Goal: Task Accomplishment & Management: Use online tool/utility

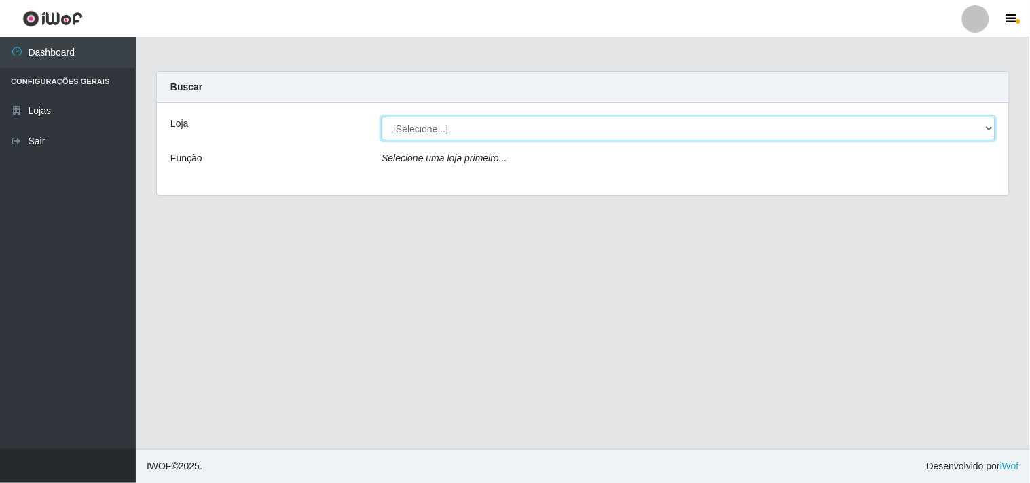
click at [983, 128] on select "[Selecione...] Hiper Queiroz - [GEOGRAPHIC_DATA]" at bounding box center [689, 129] width 614 height 24
select select "514"
click at [382, 117] on select "[Selecione...] Hiper Queiroz - [GEOGRAPHIC_DATA]" at bounding box center [689, 129] width 614 height 24
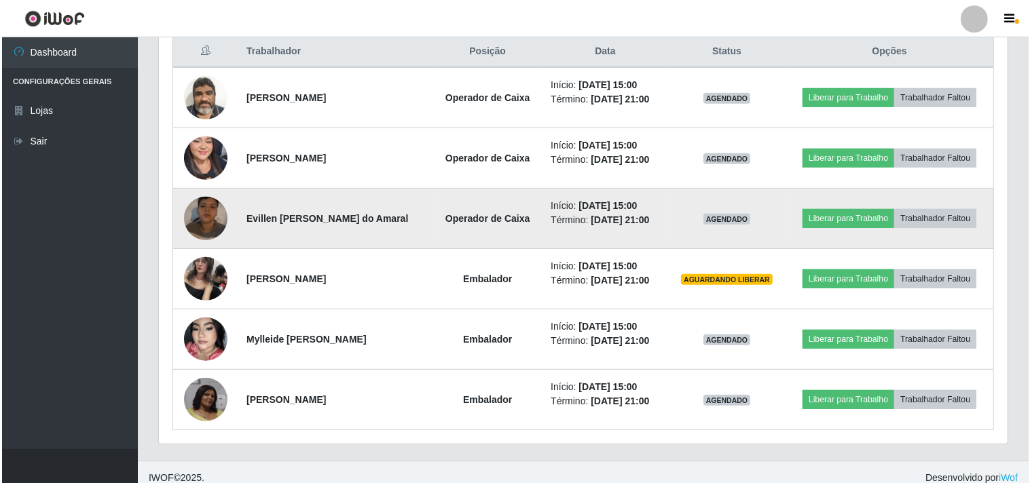
scroll to position [539, 0]
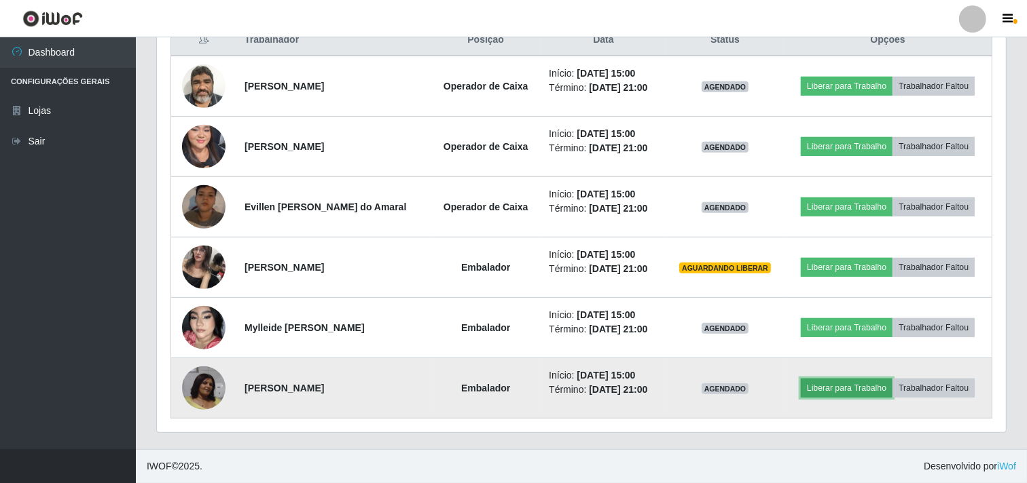
click at [839, 386] on button "Liberar para Trabalho" at bounding box center [847, 388] width 92 height 19
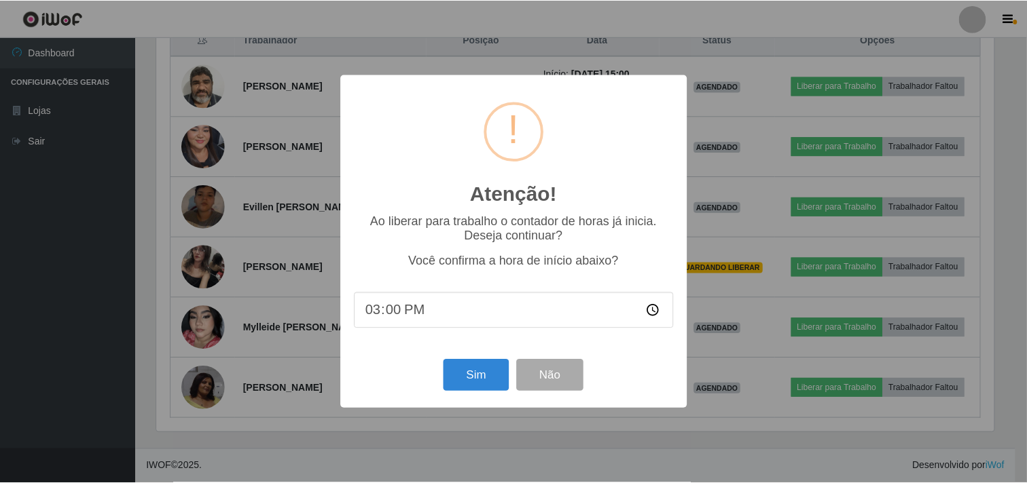
scroll to position [281, 840]
click at [837, 384] on div "Atenção! × Ao liberar para trabalho o contador de horas já inicia. Deseja conti…" at bounding box center [515, 241] width 1030 height 483
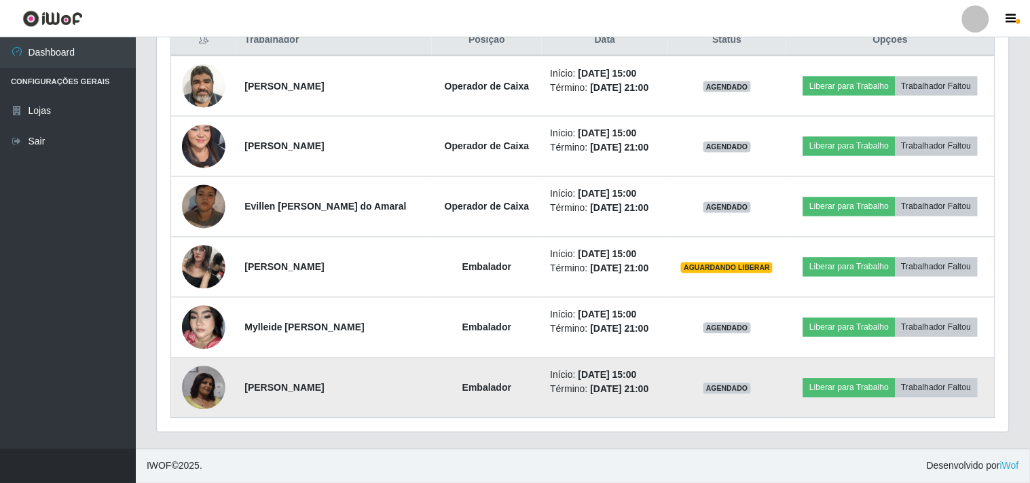
scroll to position [281, 849]
click at [837, 387] on button "Liberar para Trabalho" at bounding box center [847, 388] width 92 height 19
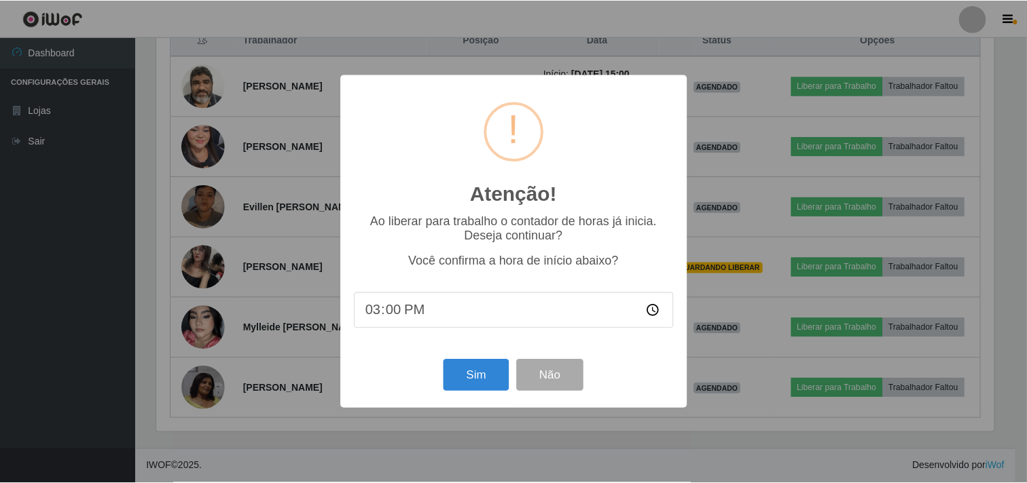
scroll to position [281, 840]
click at [483, 371] on button "Sim" at bounding box center [478, 376] width 66 height 32
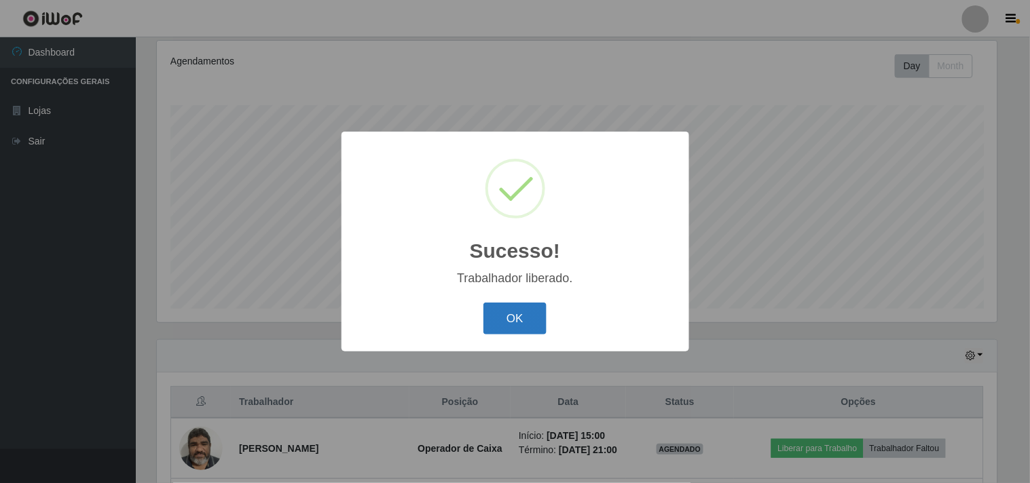
click at [514, 314] on button "OK" at bounding box center [514, 319] width 63 height 32
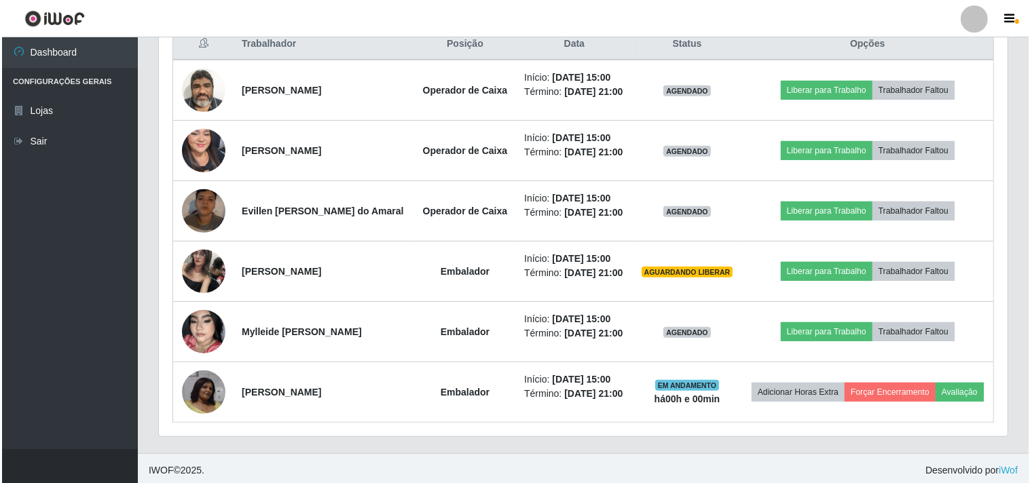
scroll to position [539, 0]
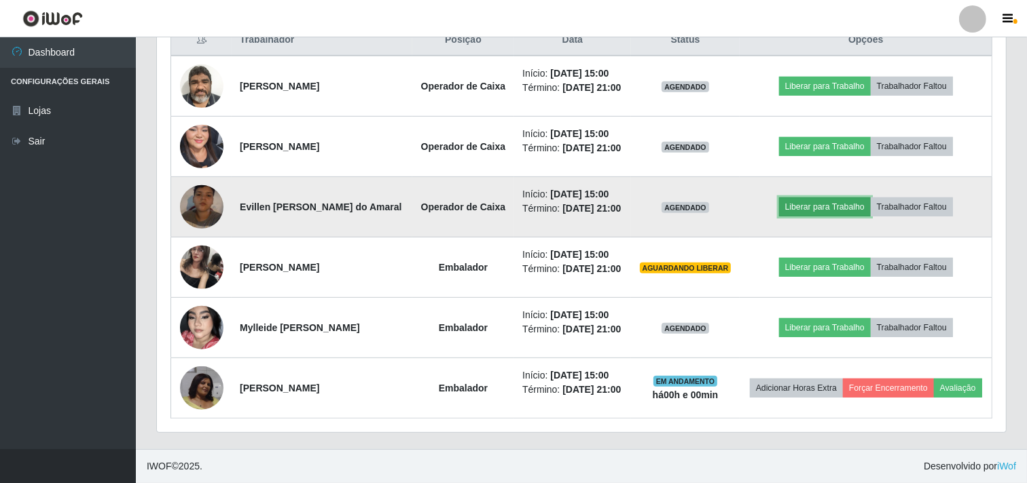
click at [809, 205] on button "Liberar para Trabalho" at bounding box center [825, 207] width 92 height 19
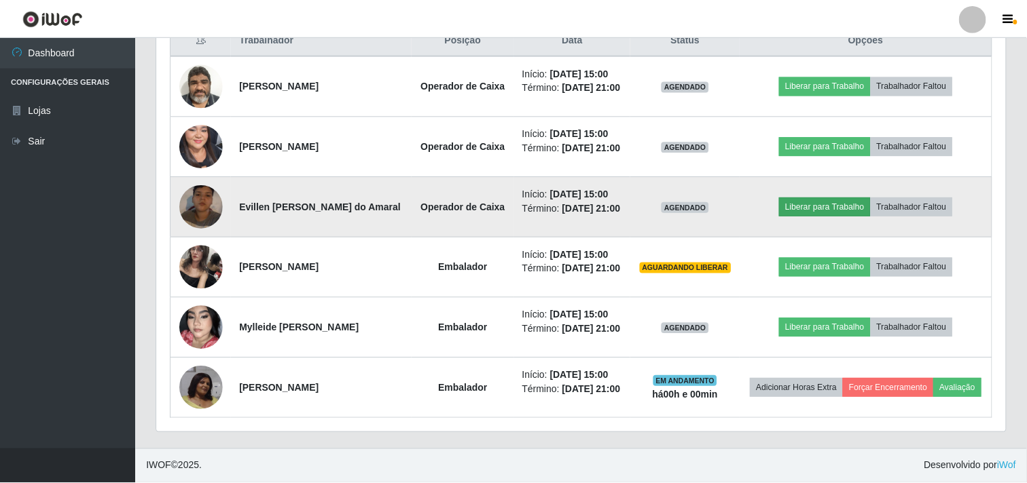
scroll to position [281, 840]
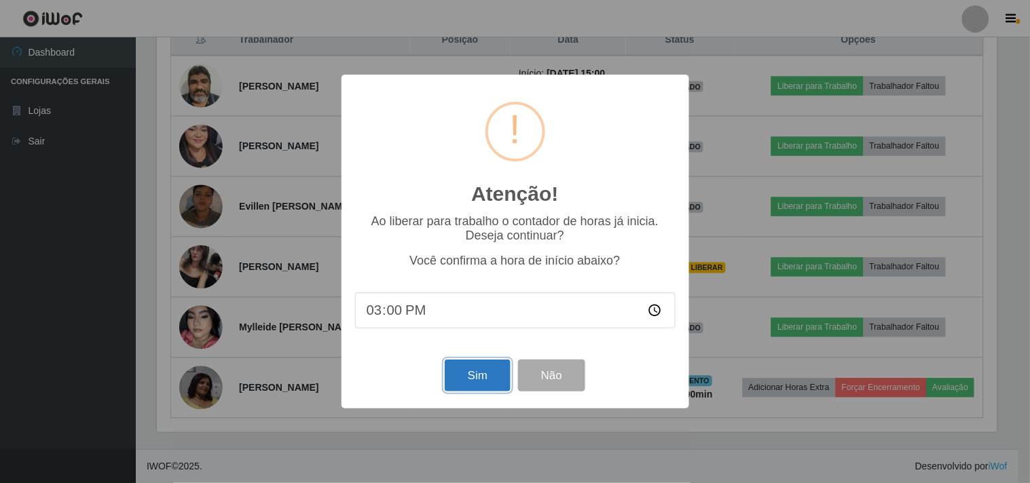
click at [488, 364] on button "Sim" at bounding box center [478, 376] width 66 height 32
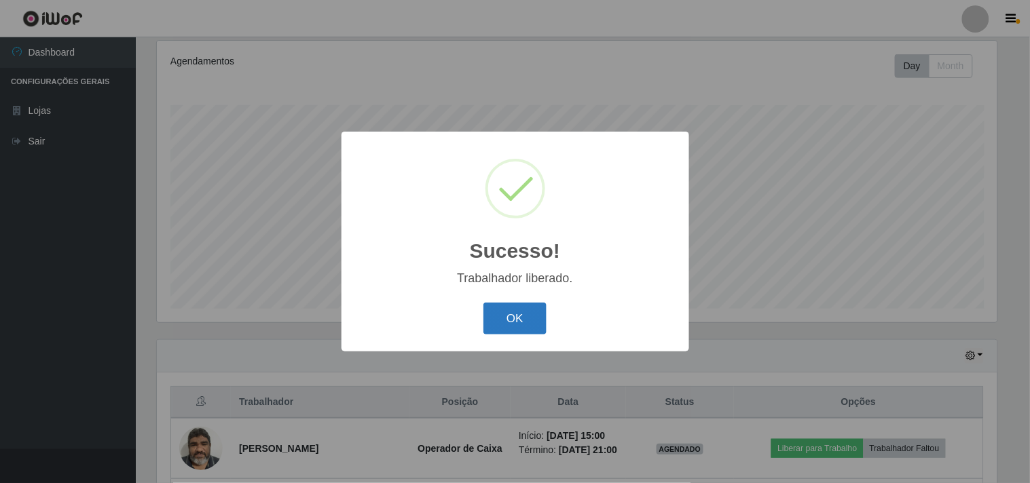
click at [532, 319] on button "OK" at bounding box center [514, 319] width 63 height 32
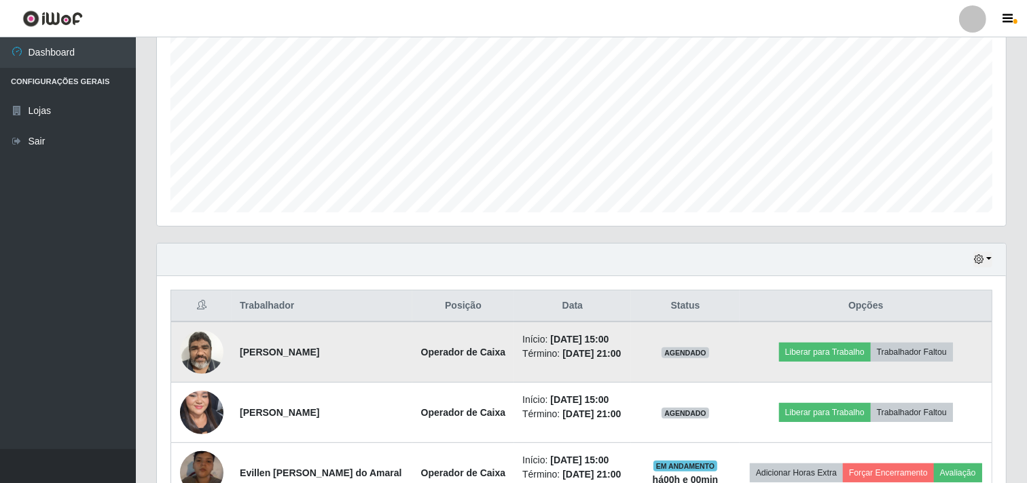
scroll to position [403, 0]
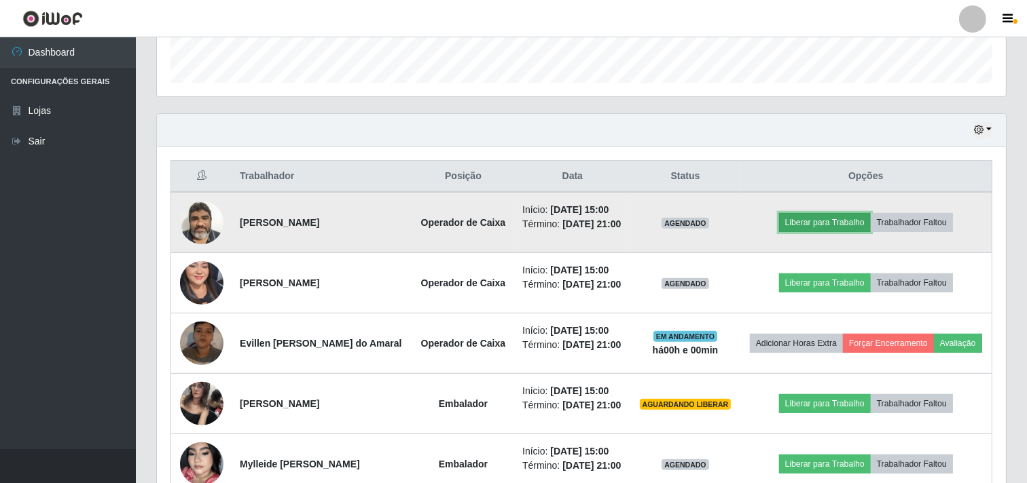
click at [813, 221] on button "Liberar para Trabalho" at bounding box center [825, 222] width 92 height 19
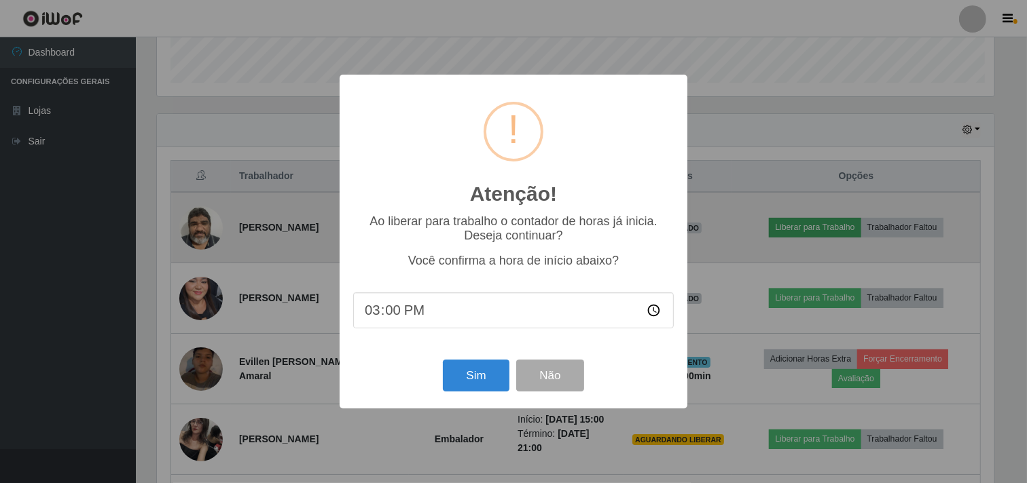
scroll to position [0, 0]
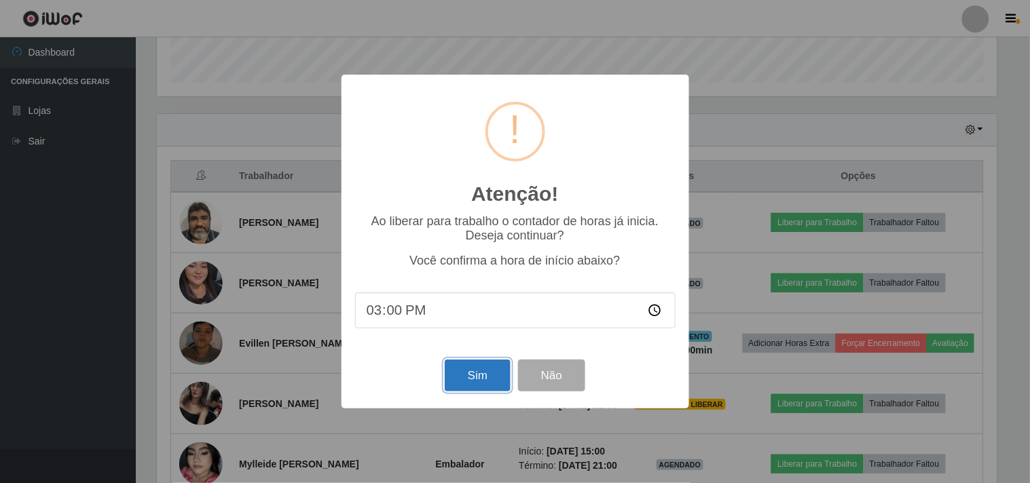
click at [478, 376] on button "Sim" at bounding box center [478, 376] width 66 height 32
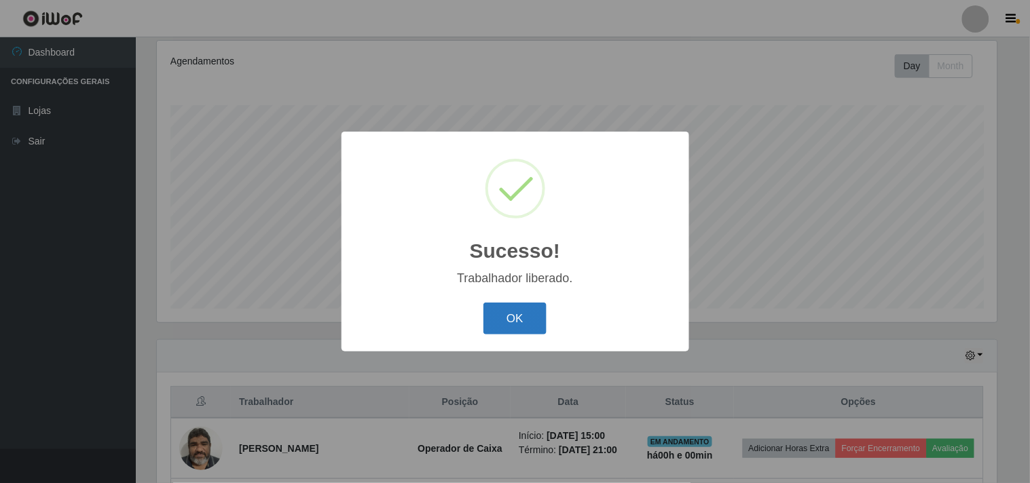
click at [517, 316] on button "OK" at bounding box center [514, 319] width 63 height 32
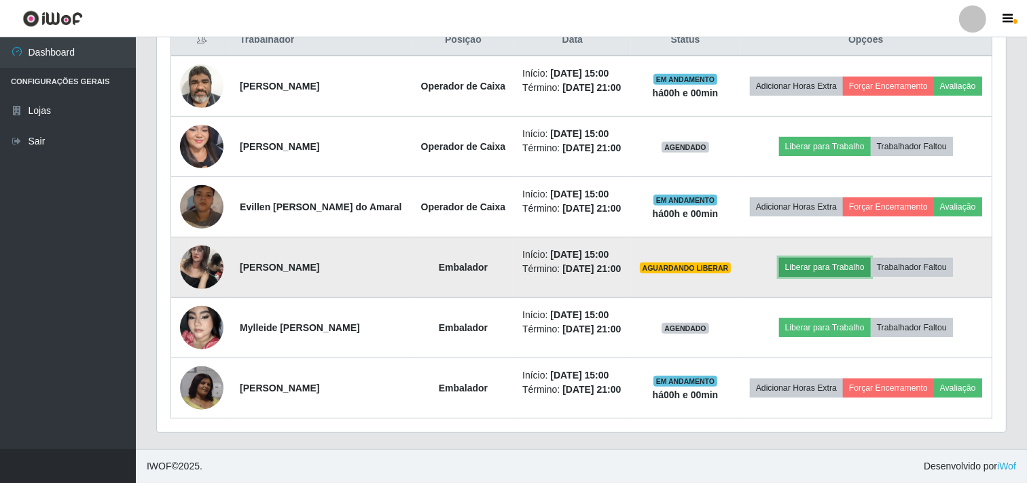
click at [820, 267] on button "Liberar para Trabalho" at bounding box center [825, 267] width 92 height 19
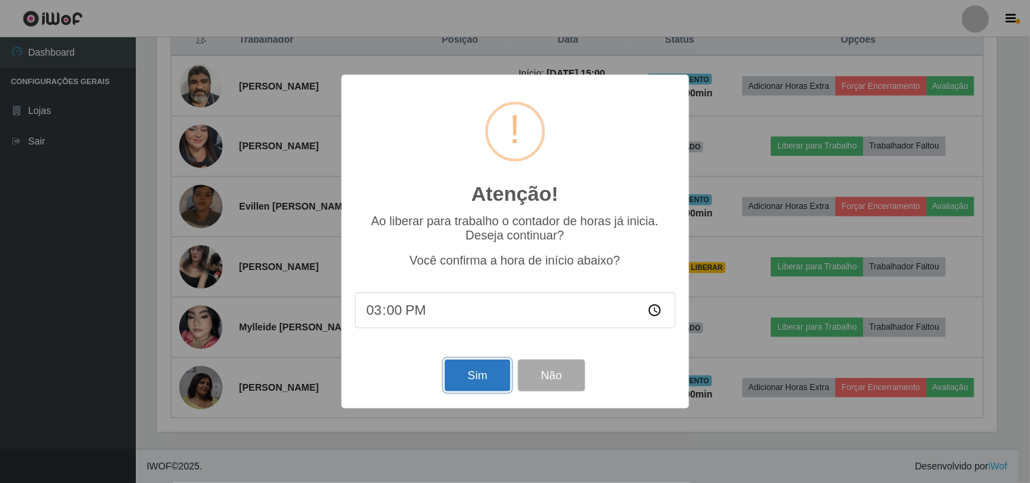
click at [475, 374] on button "Sim" at bounding box center [478, 376] width 66 height 32
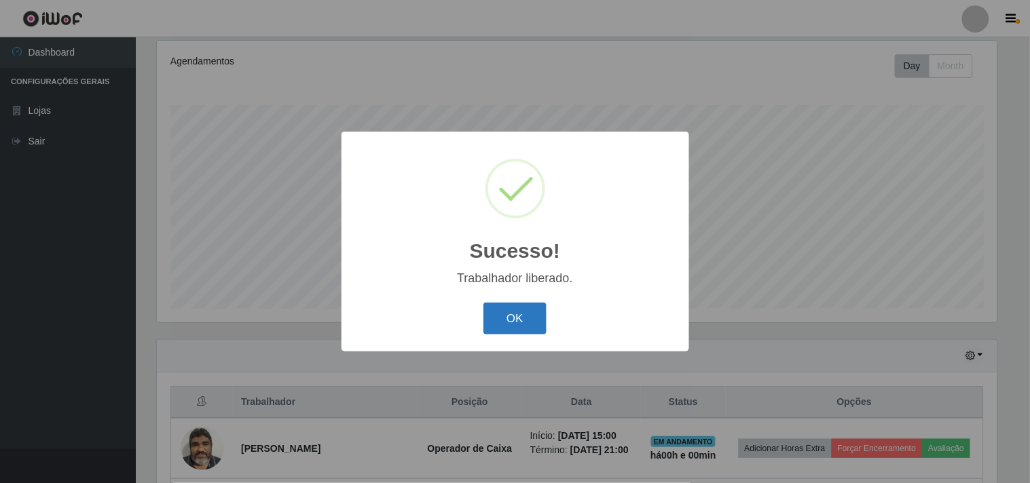
click at [521, 323] on button "OK" at bounding box center [514, 319] width 63 height 32
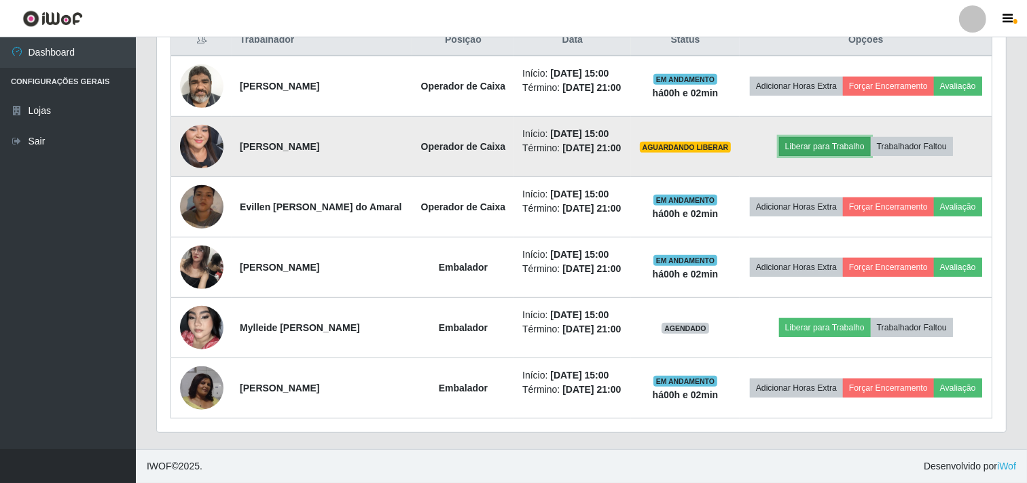
click at [819, 148] on button "Liberar para Trabalho" at bounding box center [825, 146] width 92 height 19
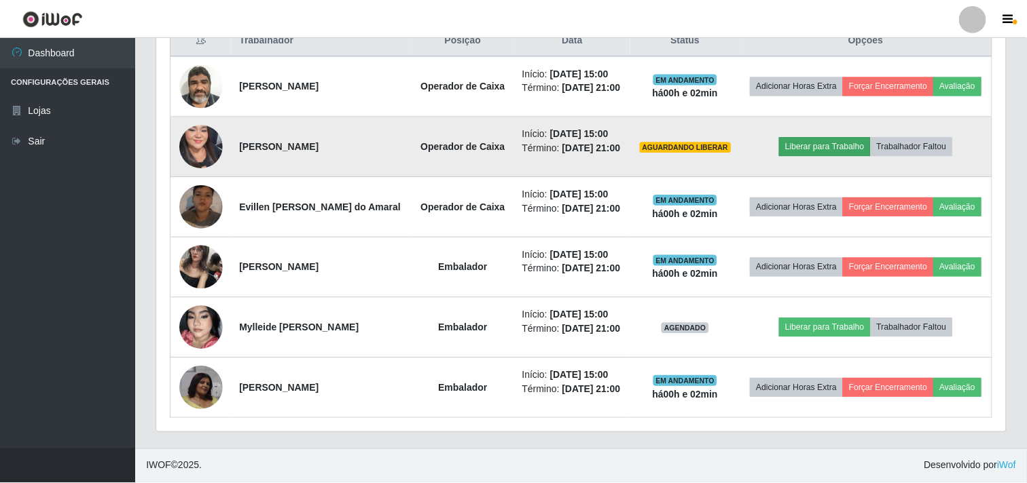
scroll to position [281, 840]
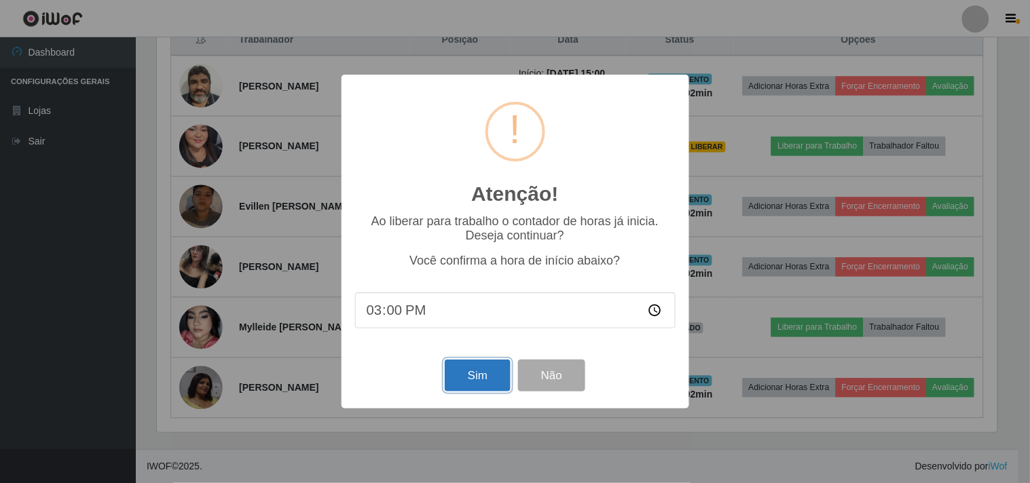
click at [482, 370] on button "Sim" at bounding box center [478, 376] width 66 height 32
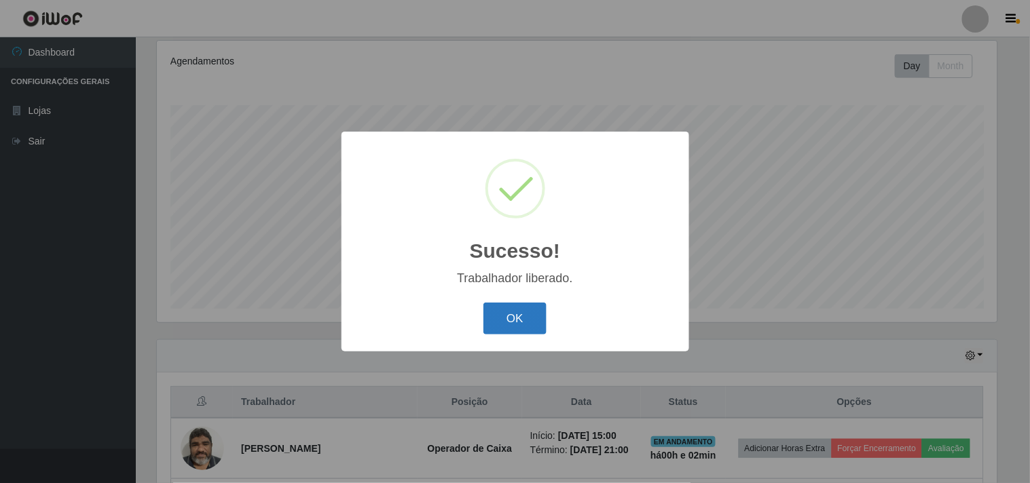
click at [517, 316] on button "OK" at bounding box center [514, 319] width 63 height 32
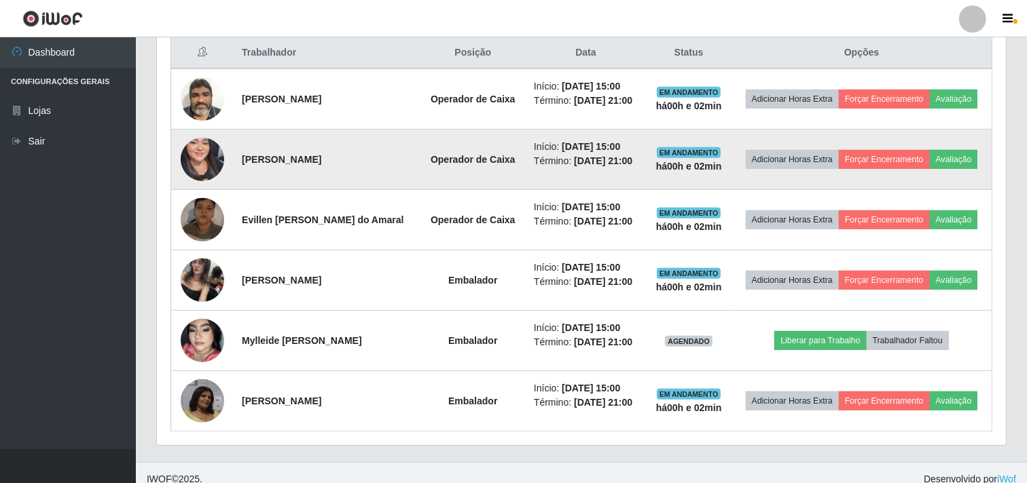
scroll to position [539, 0]
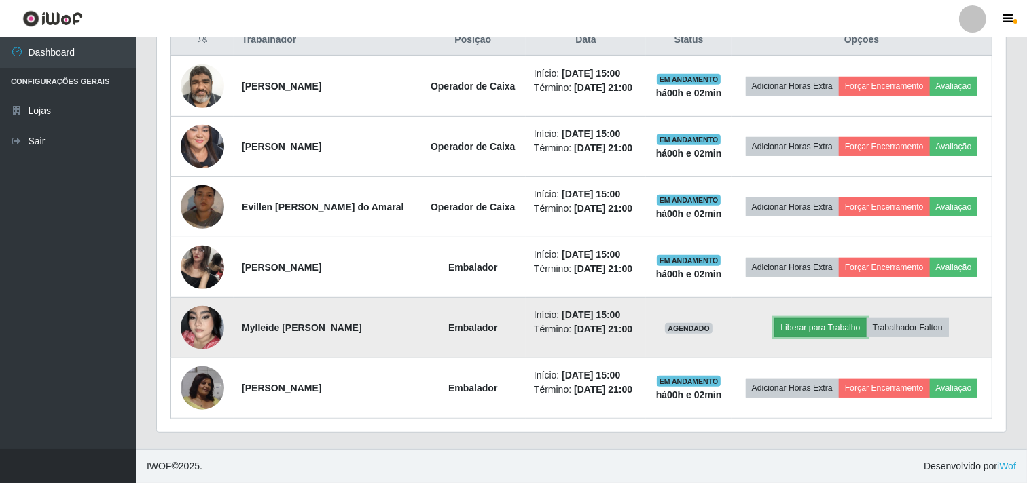
click at [816, 328] on button "Liberar para Trabalho" at bounding box center [820, 327] width 92 height 19
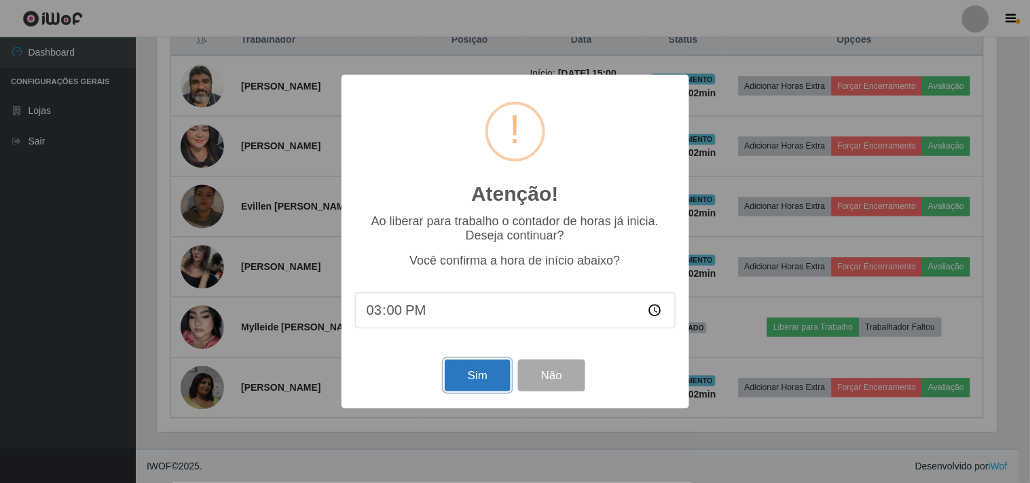
click at [465, 374] on button "Sim" at bounding box center [478, 376] width 66 height 32
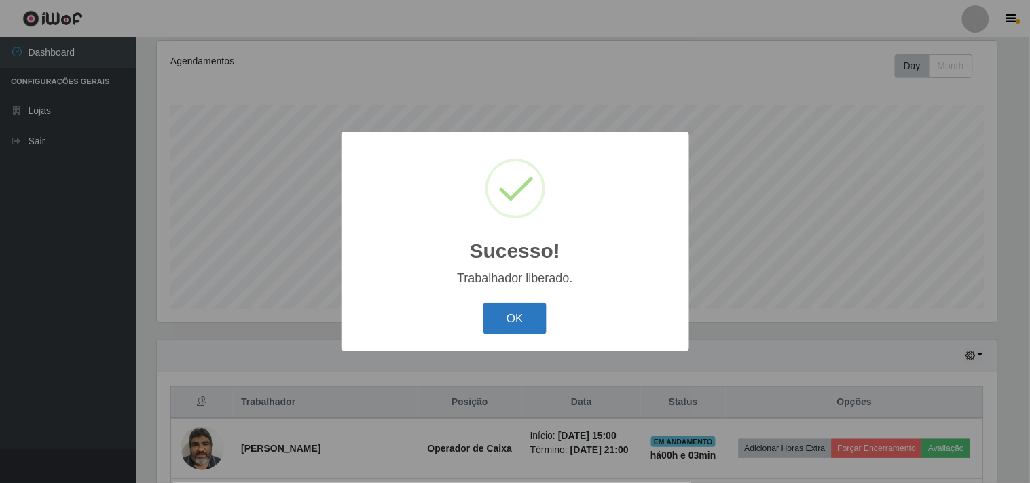
click at [509, 328] on button "OK" at bounding box center [514, 319] width 63 height 32
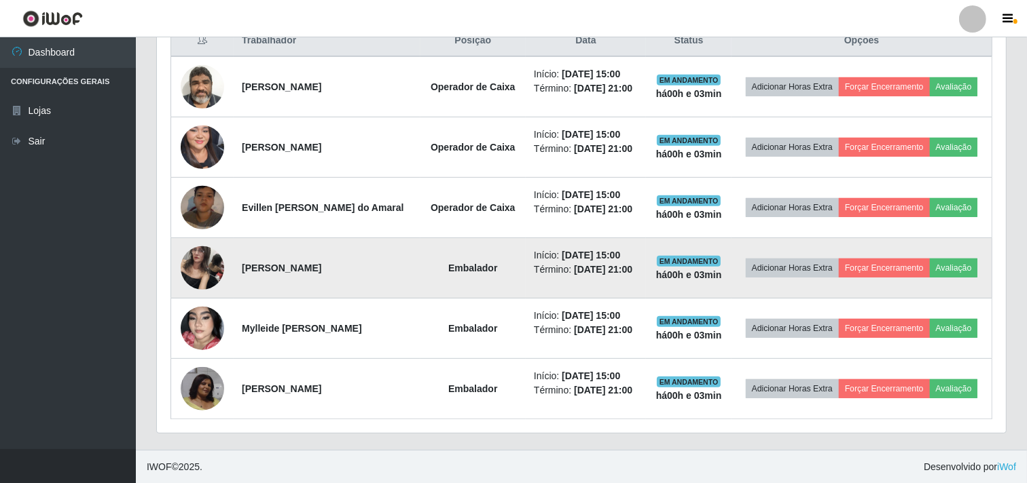
scroll to position [539, 0]
